Goal: Information Seeking & Learning: Learn about a topic

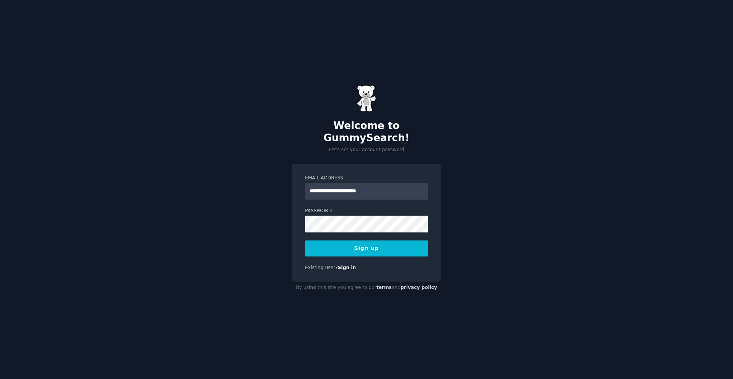
type input "**********"
click at [399, 249] on button "Sign up" at bounding box center [366, 249] width 123 height 16
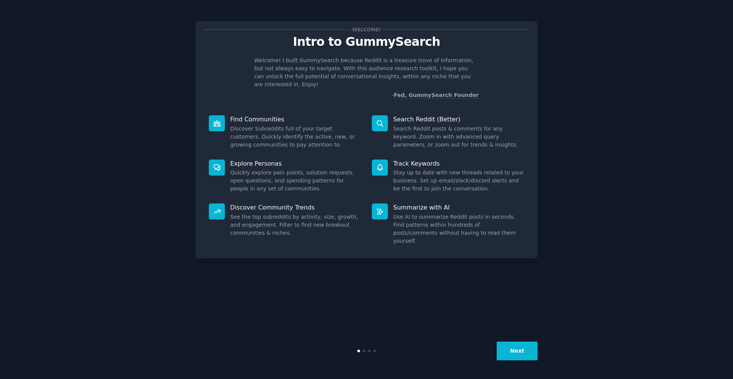
click at [512, 350] on button "Next" at bounding box center [517, 351] width 41 height 19
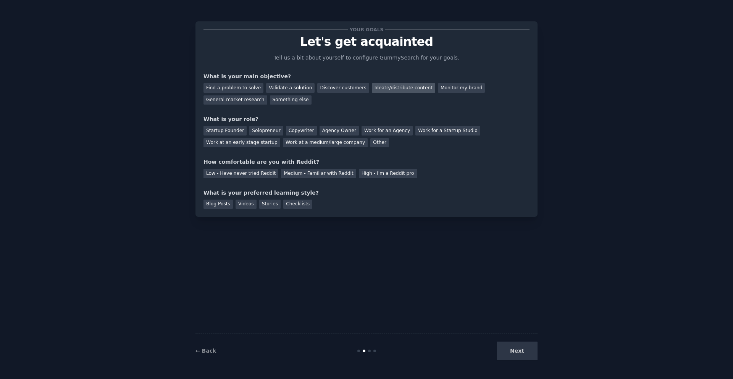
click at [383, 92] on div "Ideate/distribute content" at bounding box center [403, 88] width 63 height 10
click at [239, 99] on div "General market research" at bounding box center [235, 100] width 64 height 10
click at [235, 89] on div "Find a problem to solve" at bounding box center [233, 88] width 60 height 10
click at [237, 94] on div "Find a problem to solve Validate a solution Discover customers Ideate/distribut…" at bounding box center [366, 93] width 326 height 24
click at [237, 98] on div "General market research" at bounding box center [235, 100] width 64 height 10
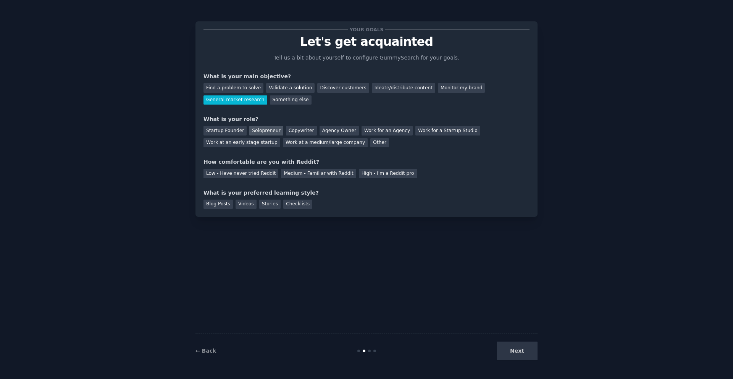
click at [276, 130] on div "Solopreneur" at bounding box center [266, 131] width 34 height 10
click at [316, 174] on div "Medium - Familiar with Reddit" at bounding box center [318, 174] width 75 height 10
click at [221, 204] on div "Blog Posts" at bounding box center [217, 205] width 29 height 10
click at [502, 351] on button "Next" at bounding box center [517, 351] width 41 height 19
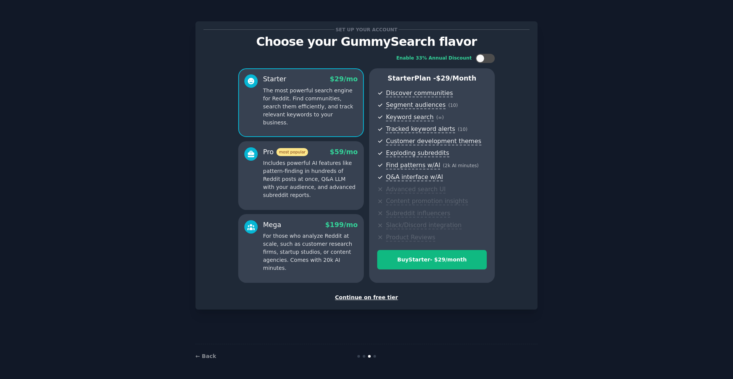
click at [379, 295] on div "Continue on free tier" at bounding box center [366, 298] width 326 height 8
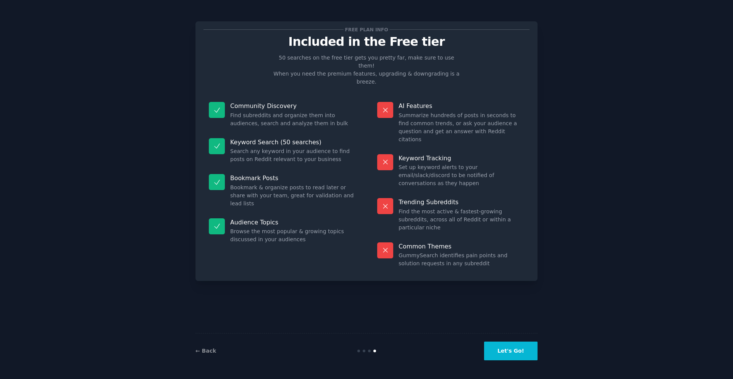
click at [510, 354] on button "Let's Go!" at bounding box center [510, 351] width 53 height 19
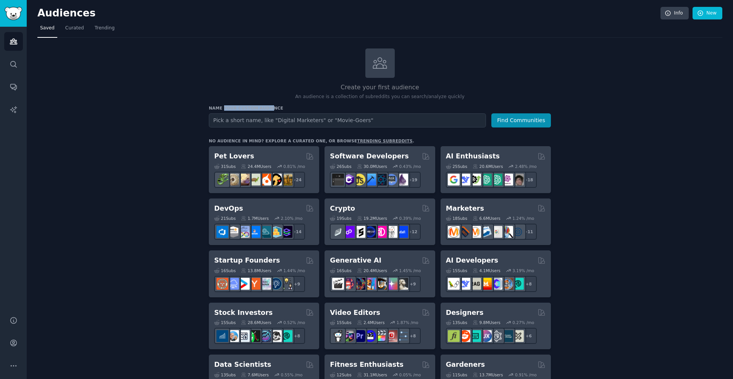
drag, startPoint x: 223, startPoint y: 107, endPoint x: 269, endPoint y: 108, distance: 46.2
click at [269, 108] on h3 "Name your custom audience" at bounding box center [380, 107] width 342 height 5
click at [360, 123] on input "text" at bounding box center [347, 120] width 277 height 14
